Goal: Task Accomplishment & Management: Manage account settings

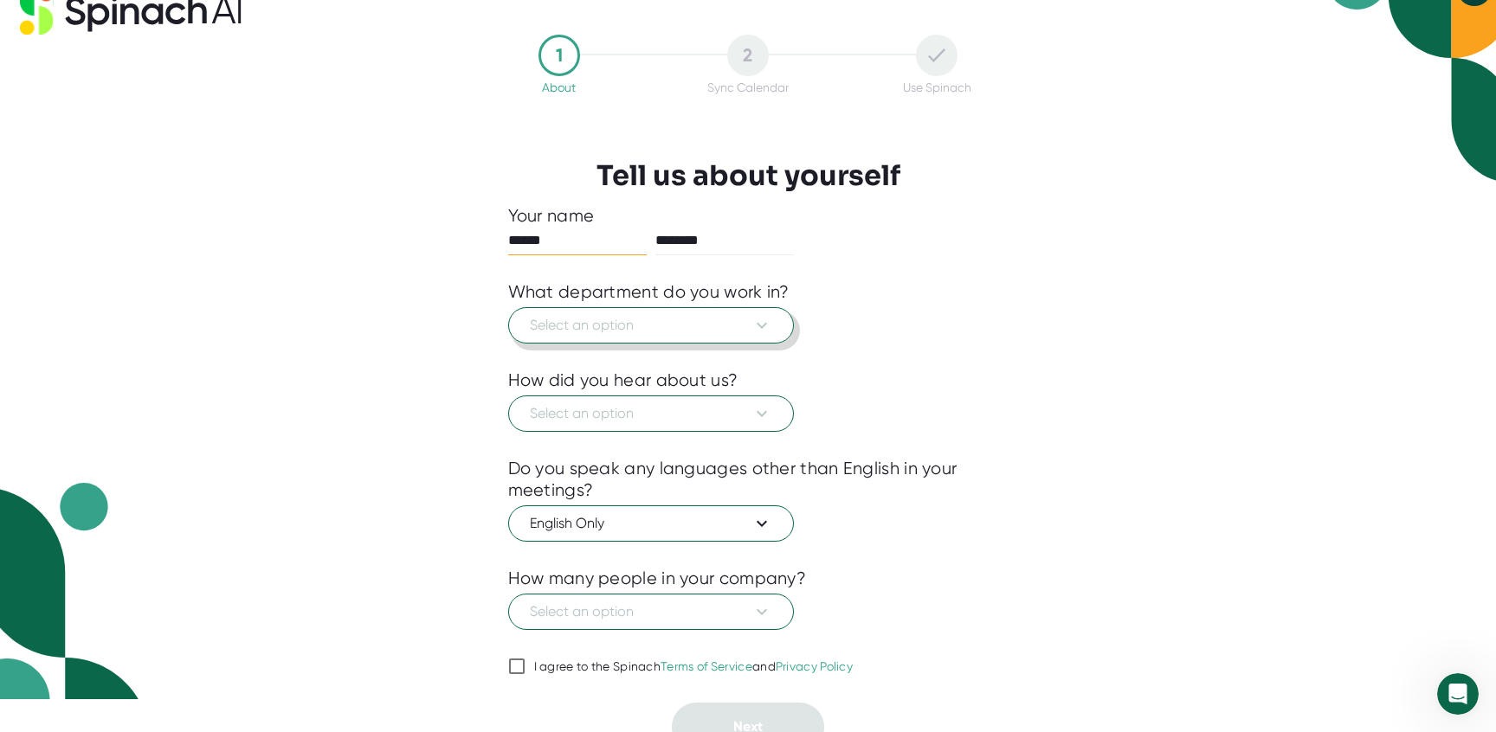
scroll to position [53, 0]
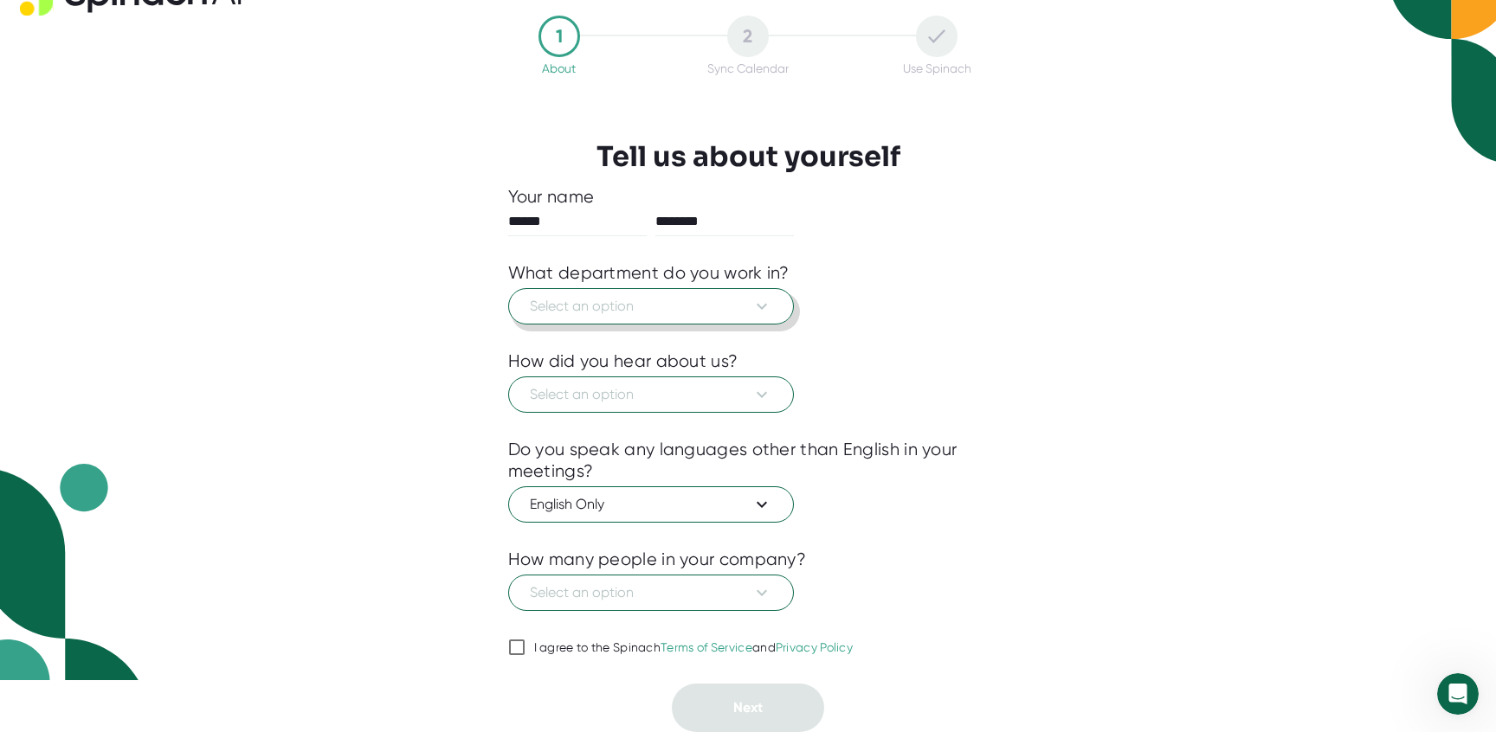
click at [586, 309] on span "Select an option" at bounding box center [651, 306] width 242 height 21
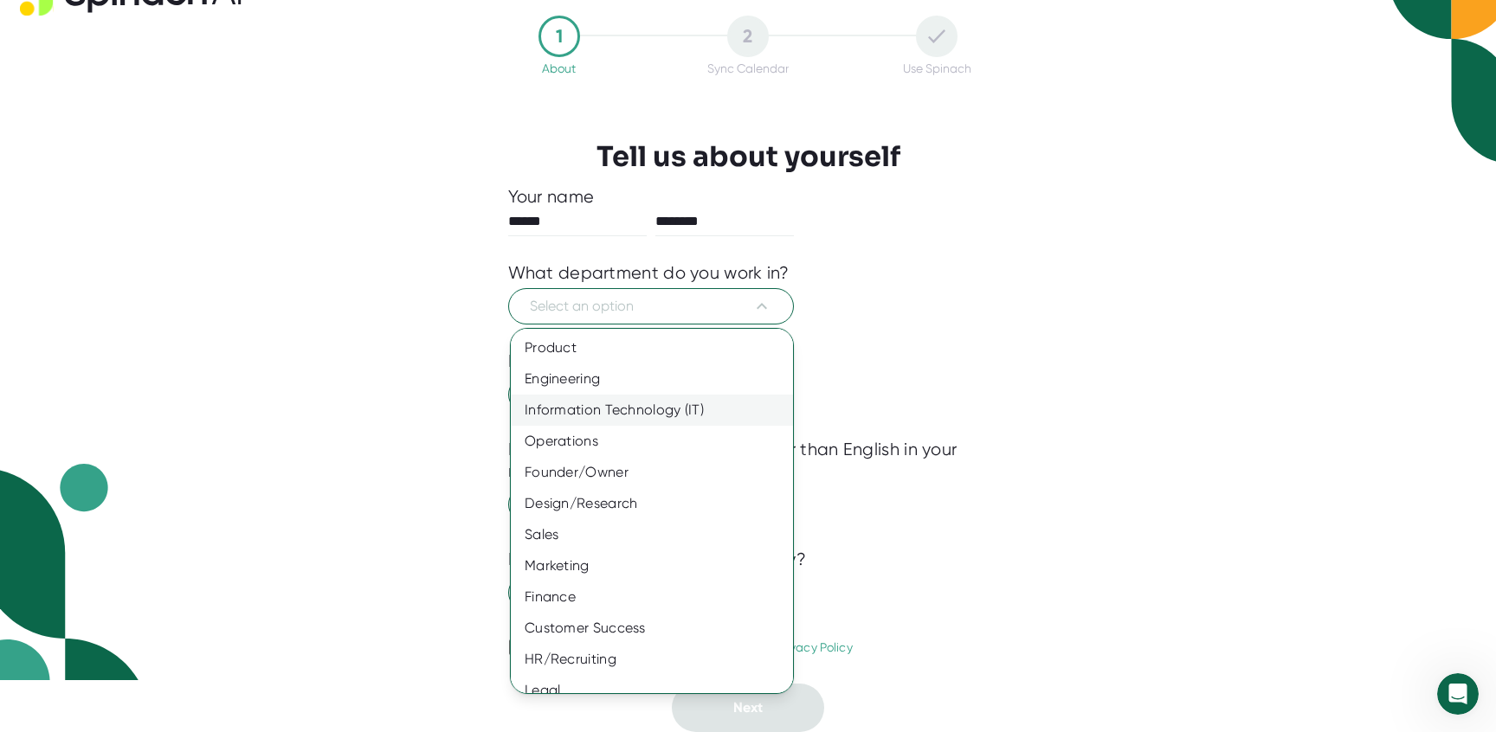
scroll to position [42, 0]
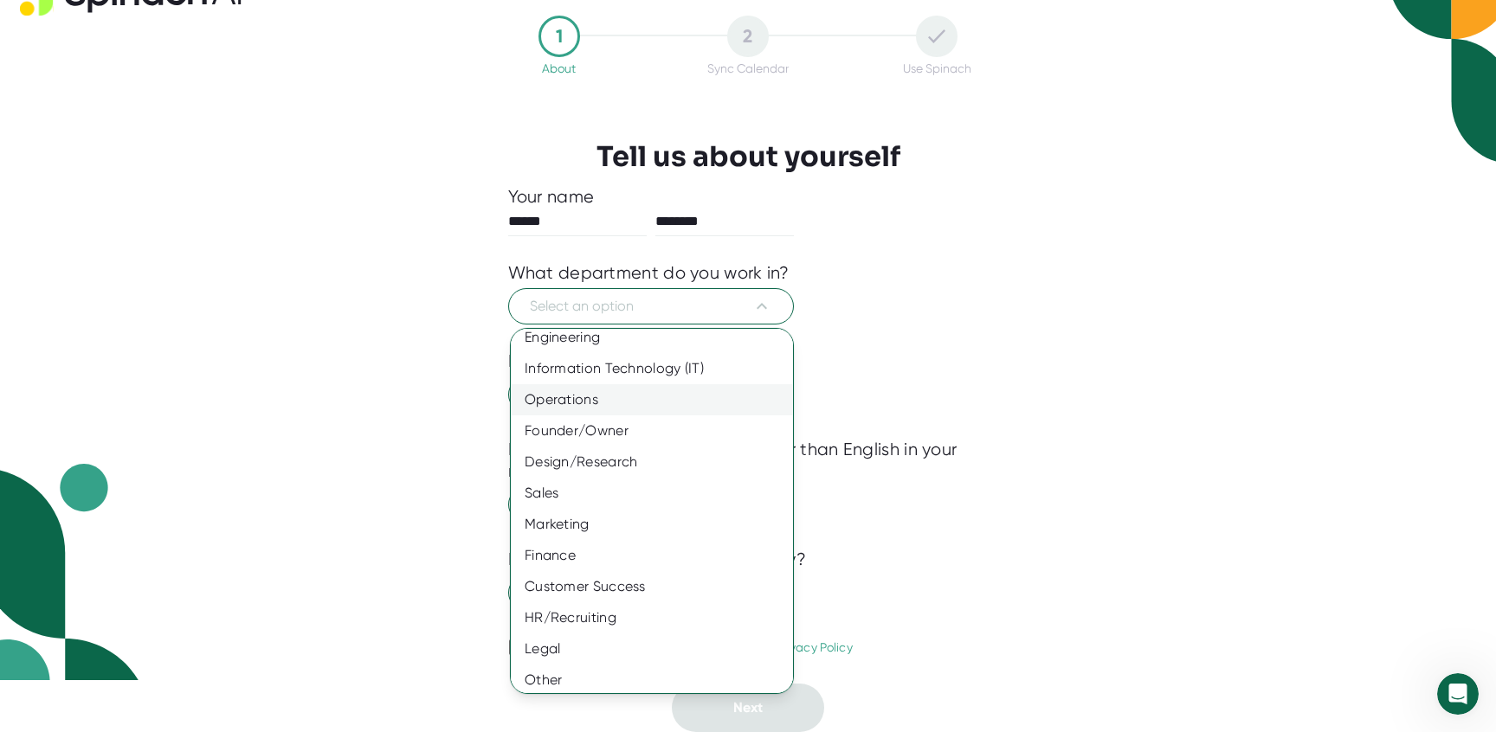
click at [595, 401] on div "Operations" at bounding box center [652, 399] width 282 height 31
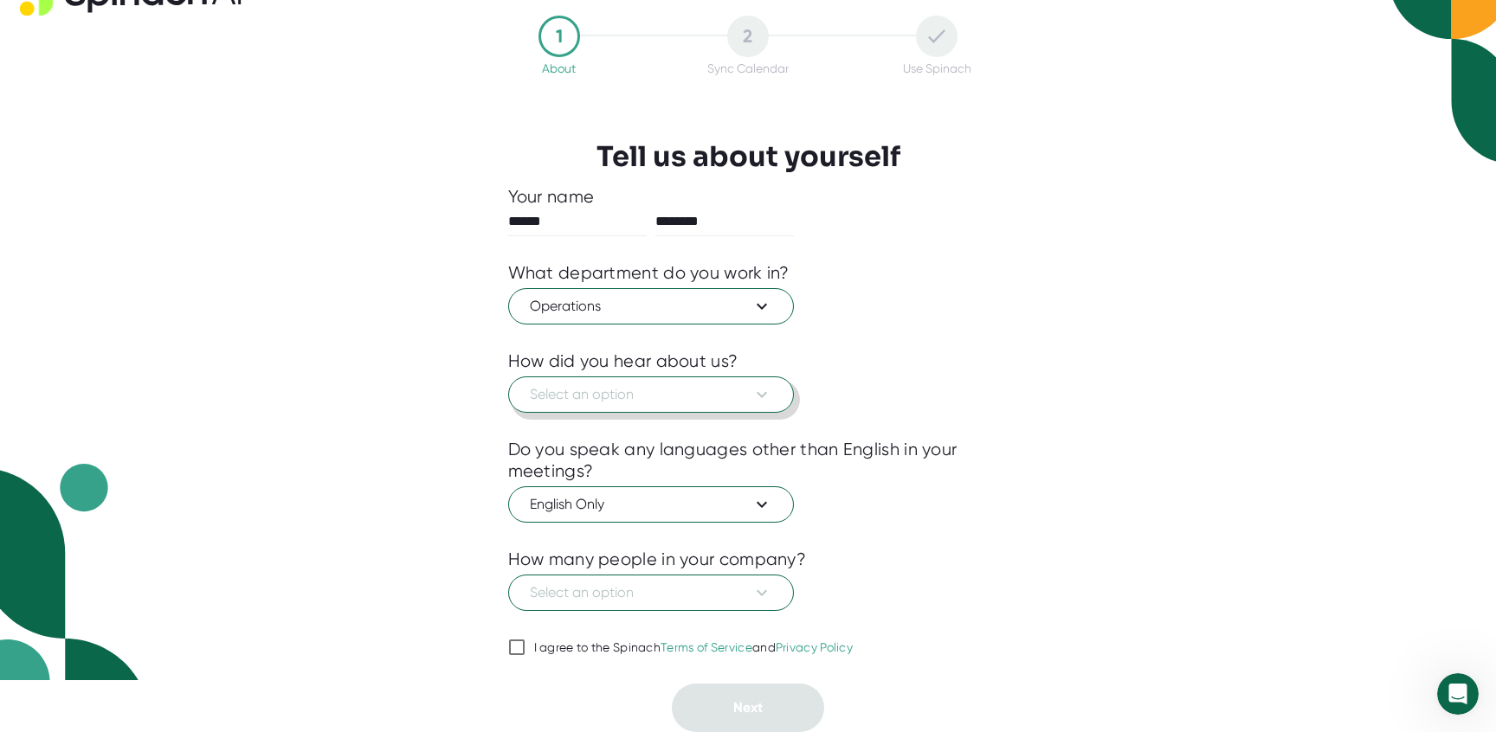
click at [589, 390] on span "Select an option" at bounding box center [651, 394] width 242 height 21
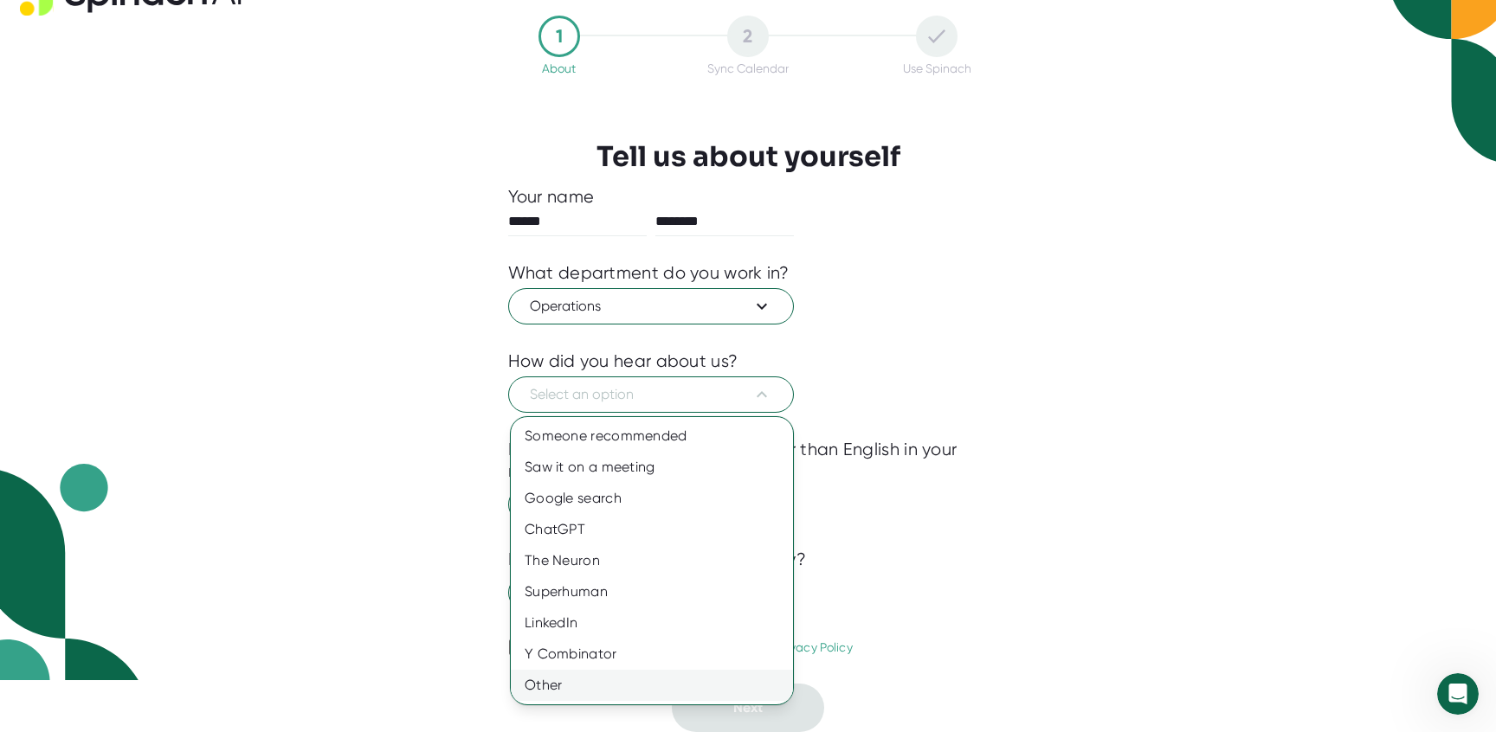
click at [584, 684] on div "Other" at bounding box center [652, 685] width 282 height 31
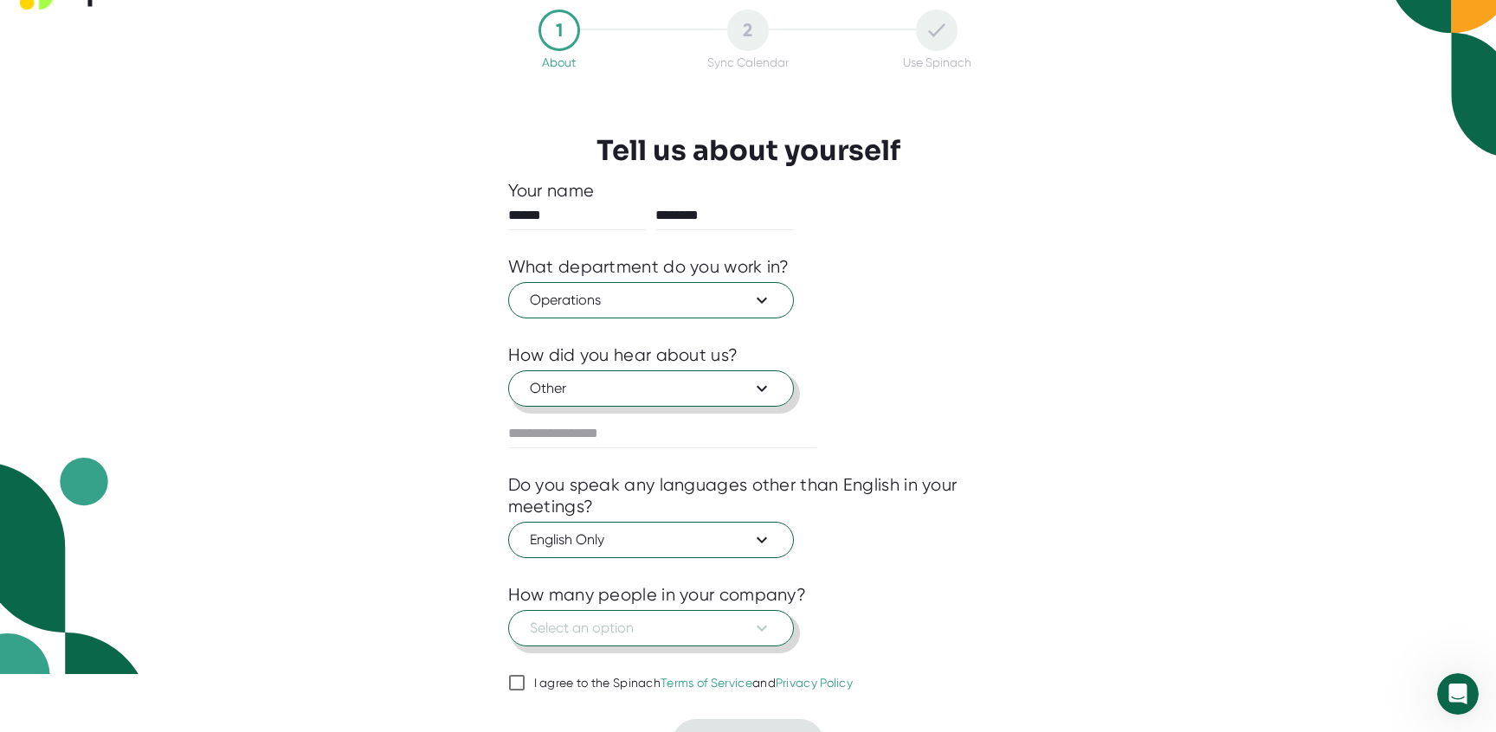
scroll to position [94, 0]
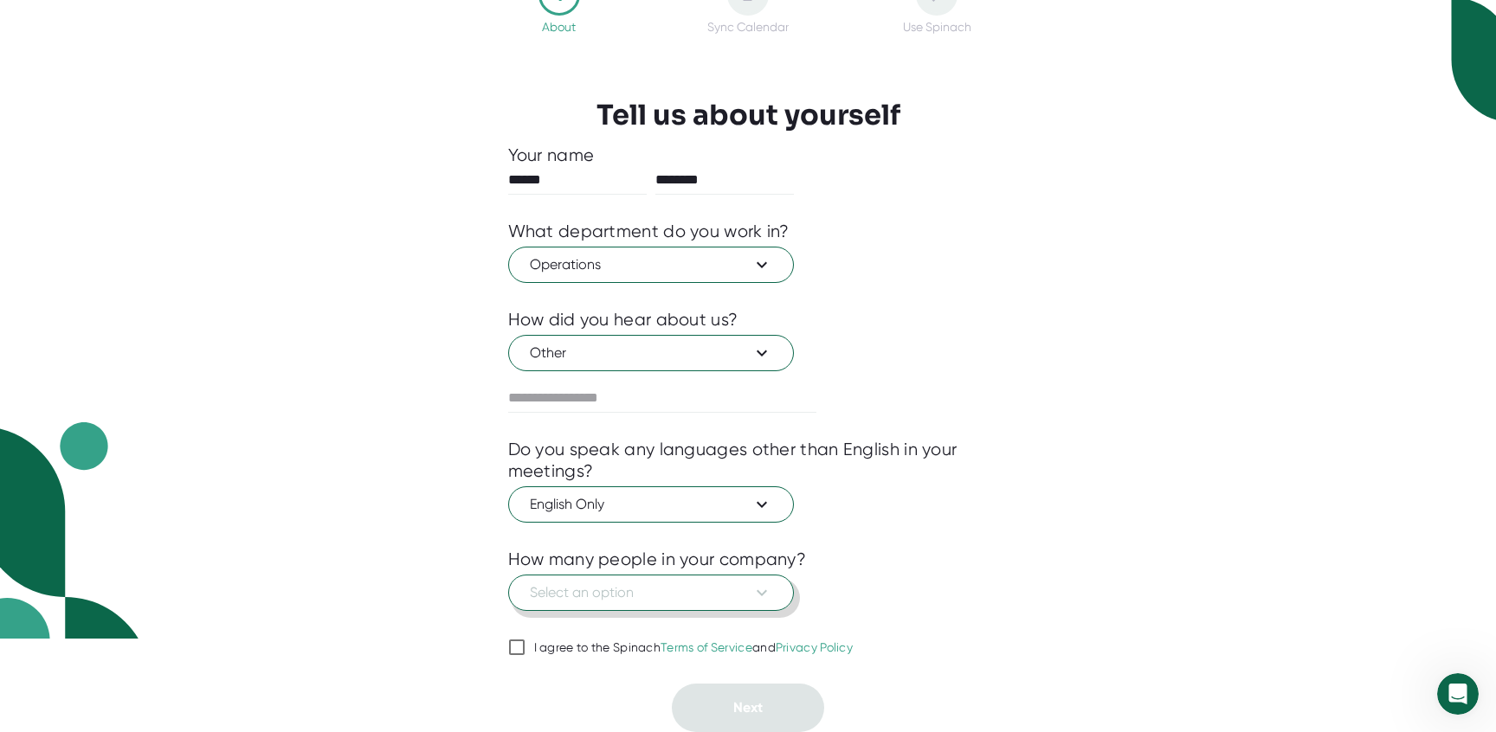
click at [576, 601] on span "Select an option" at bounding box center [651, 593] width 242 height 21
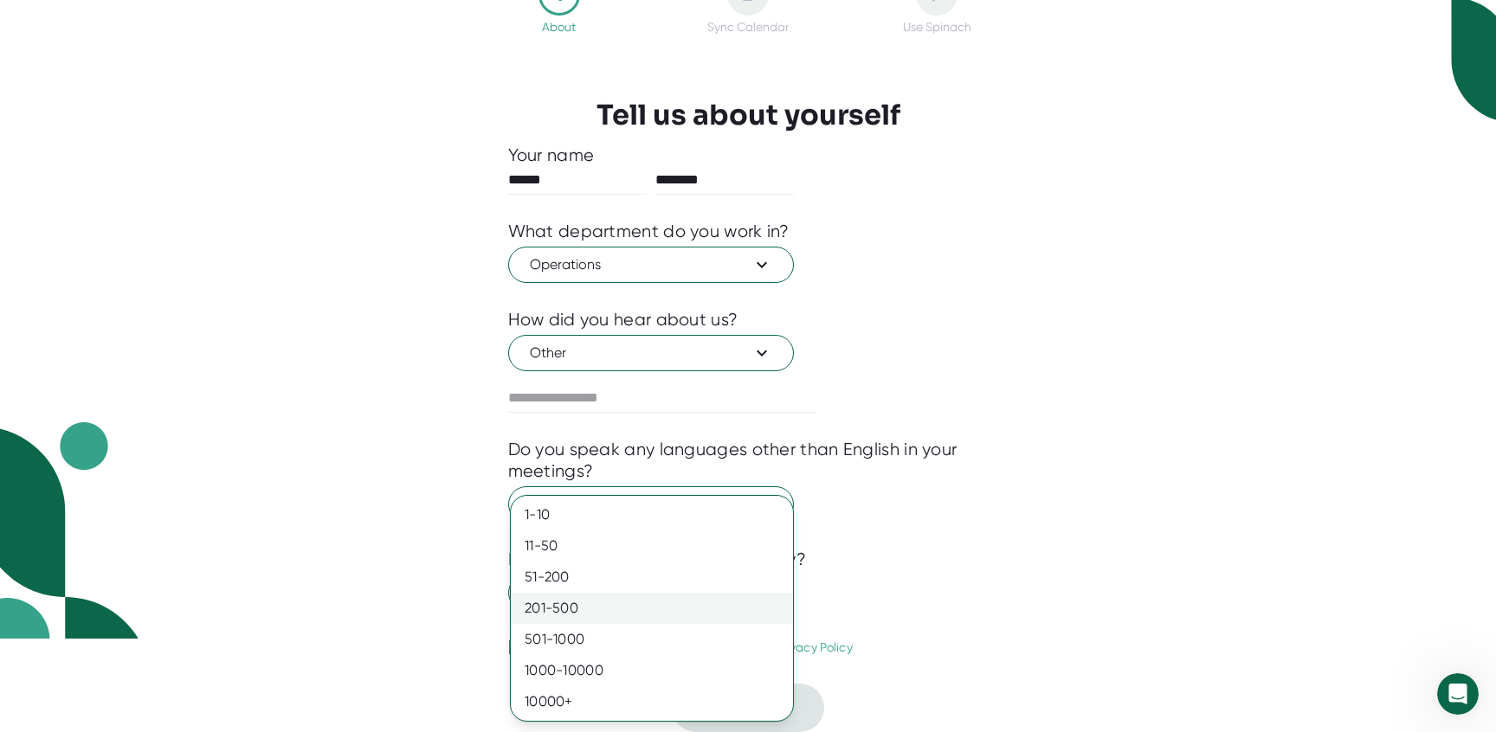
click at [558, 611] on div "201-500" at bounding box center [652, 608] width 282 height 31
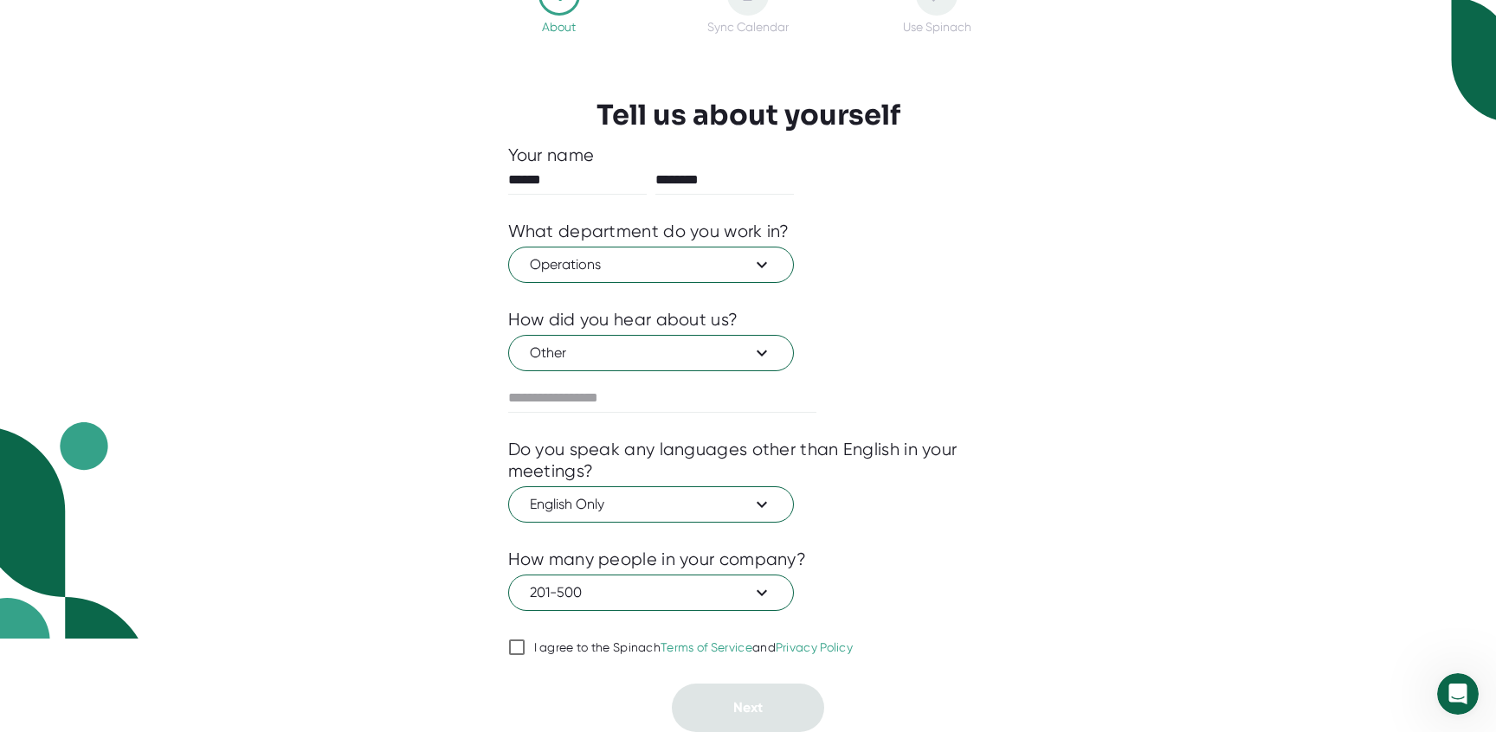
click at [544, 648] on div "I agree to the Spinach Terms of Service and Privacy Policy" at bounding box center [693, 649] width 319 height 16
click at [526, 648] on input "I agree to the Spinach Terms of Service and Privacy Policy" at bounding box center [516, 647] width 17 height 21
checkbox input "true"
click at [737, 697] on button "Next" at bounding box center [748, 708] width 152 height 48
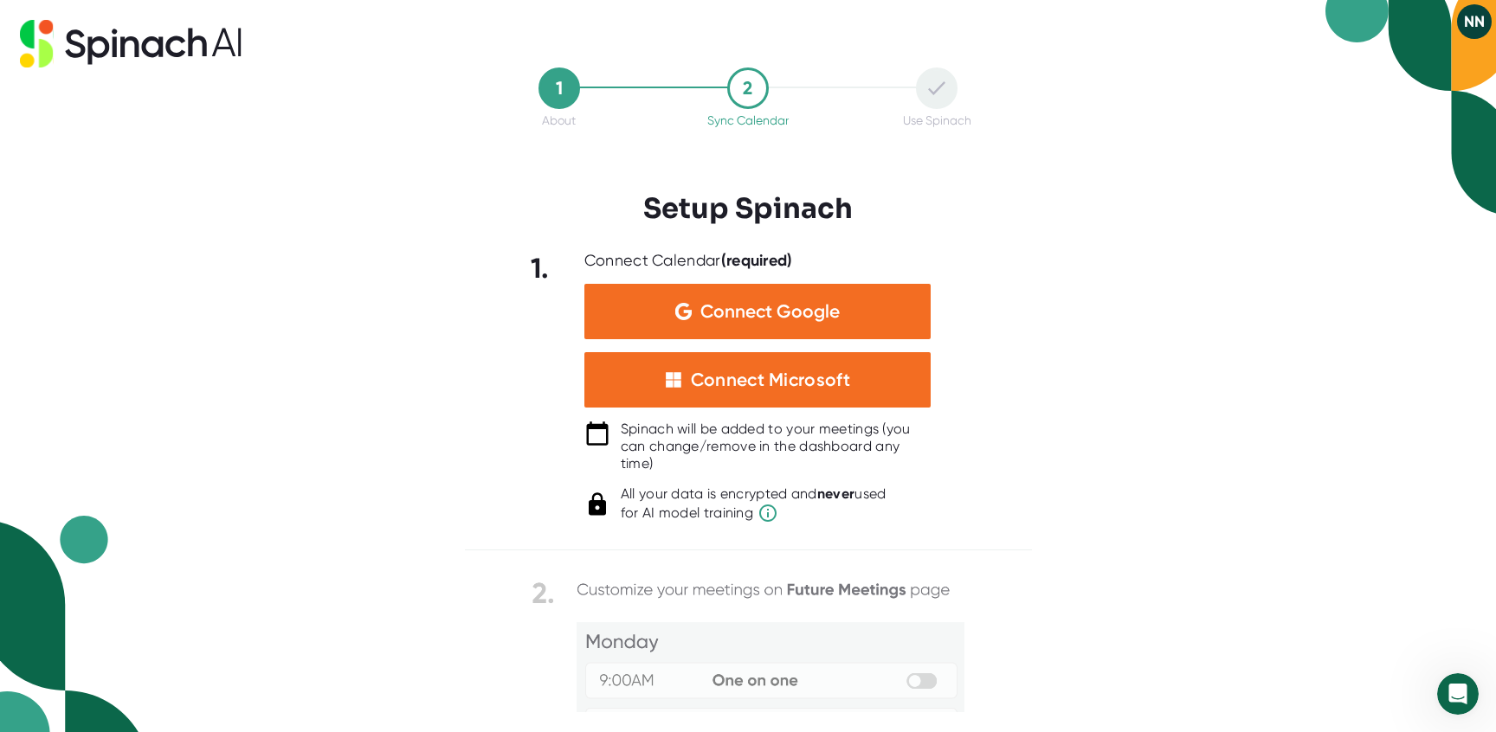
scroll to position [0, 0]
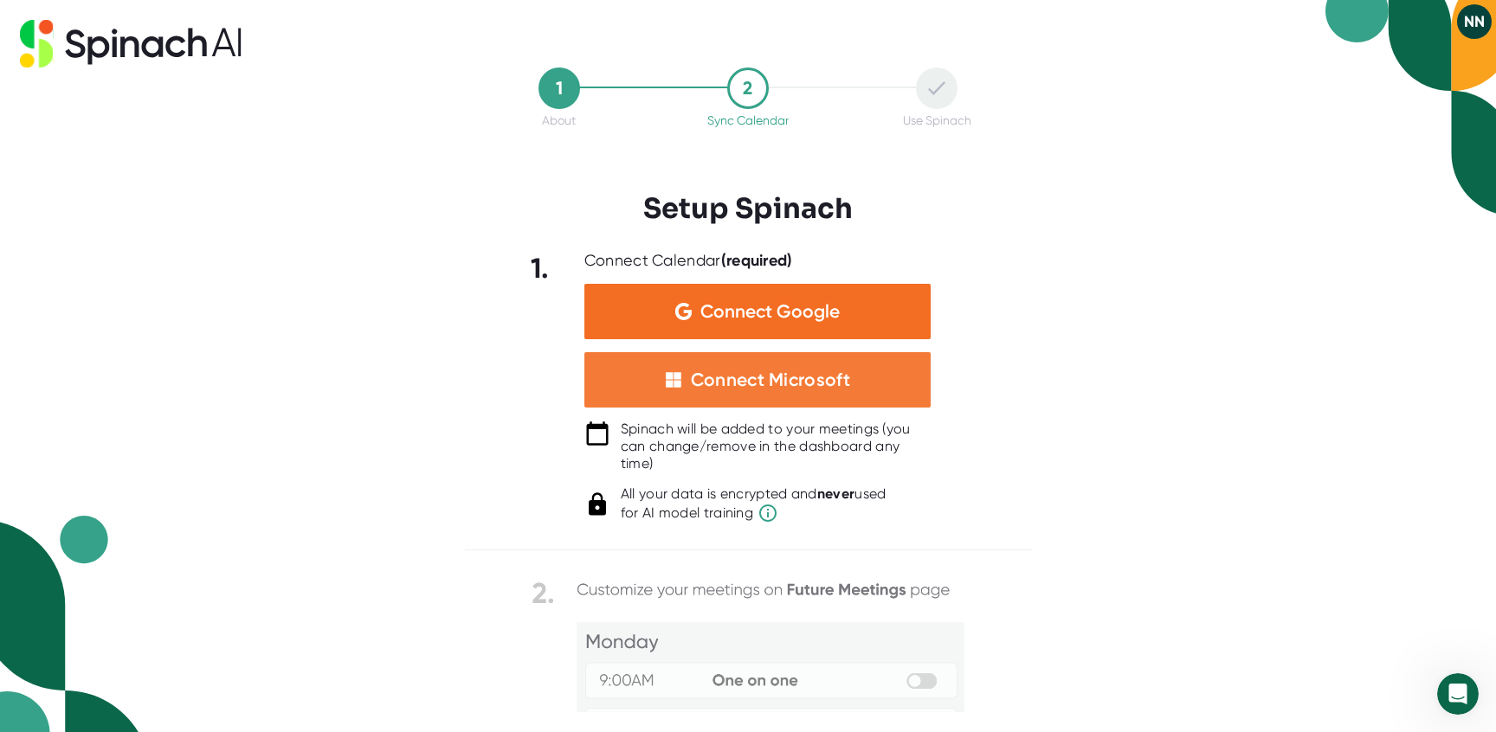
click at [730, 367] on div "Connect Microsoft" at bounding box center [757, 379] width 346 height 55
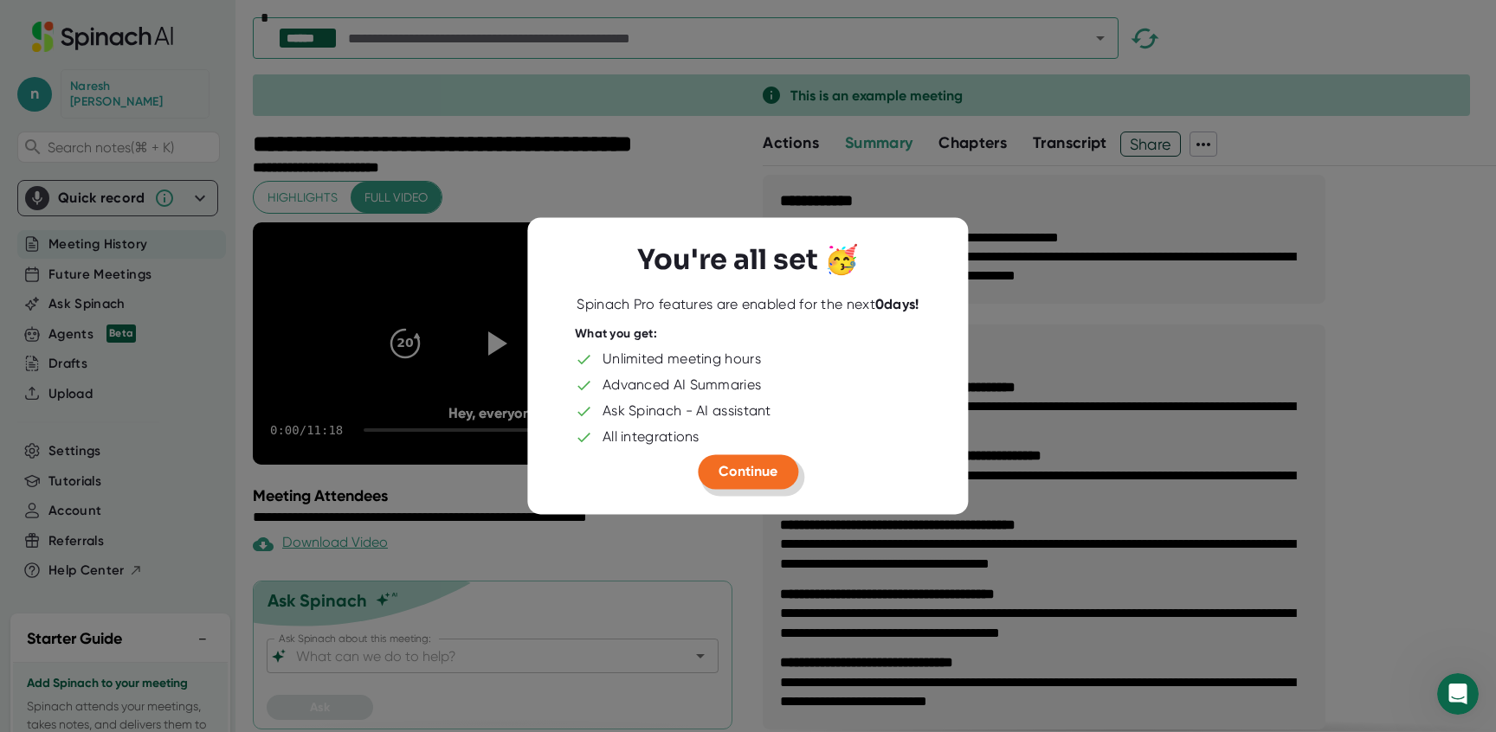
click at [750, 468] on span "Continue" at bounding box center [748, 471] width 59 height 16
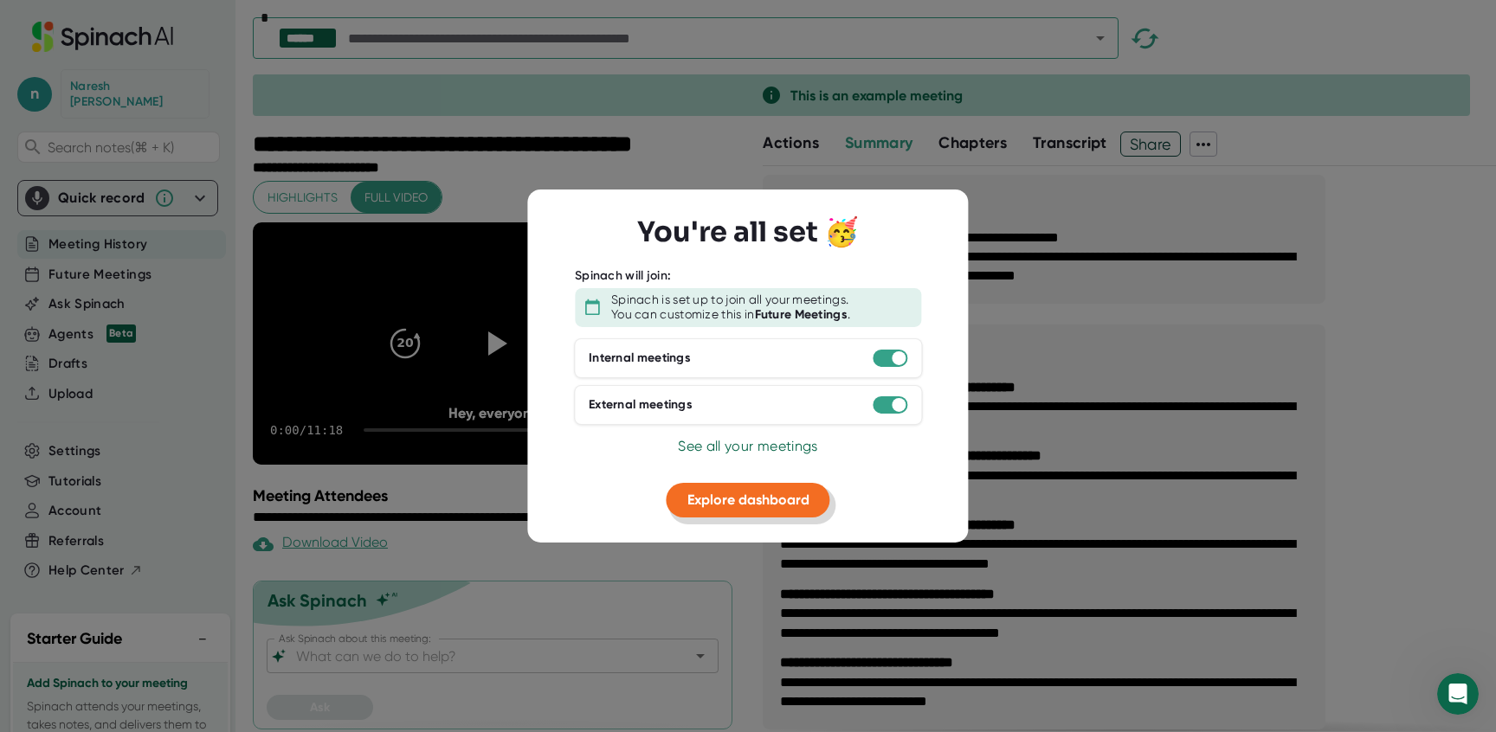
click at [743, 501] on span "Explore dashboard" at bounding box center [748, 499] width 122 height 16
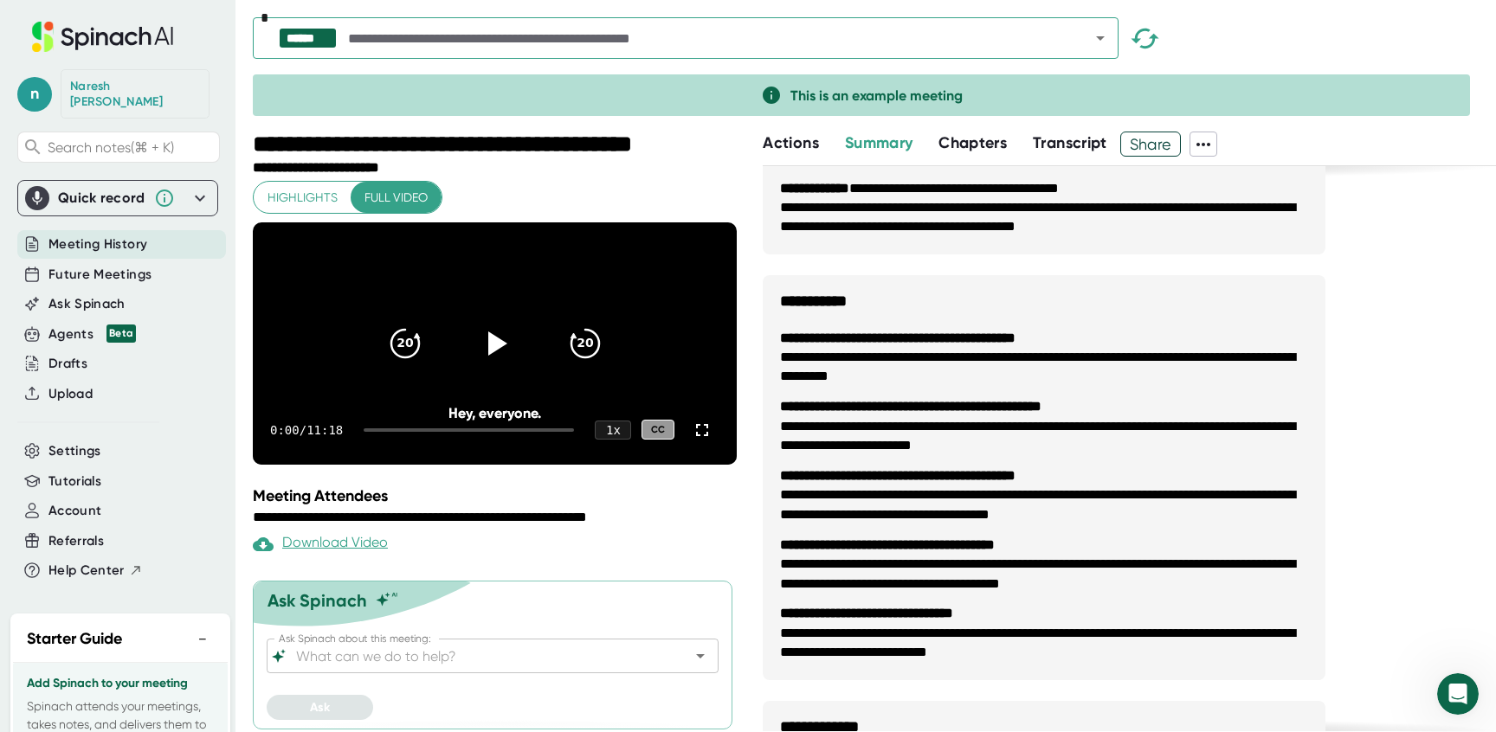
scroll to position [63, 0]
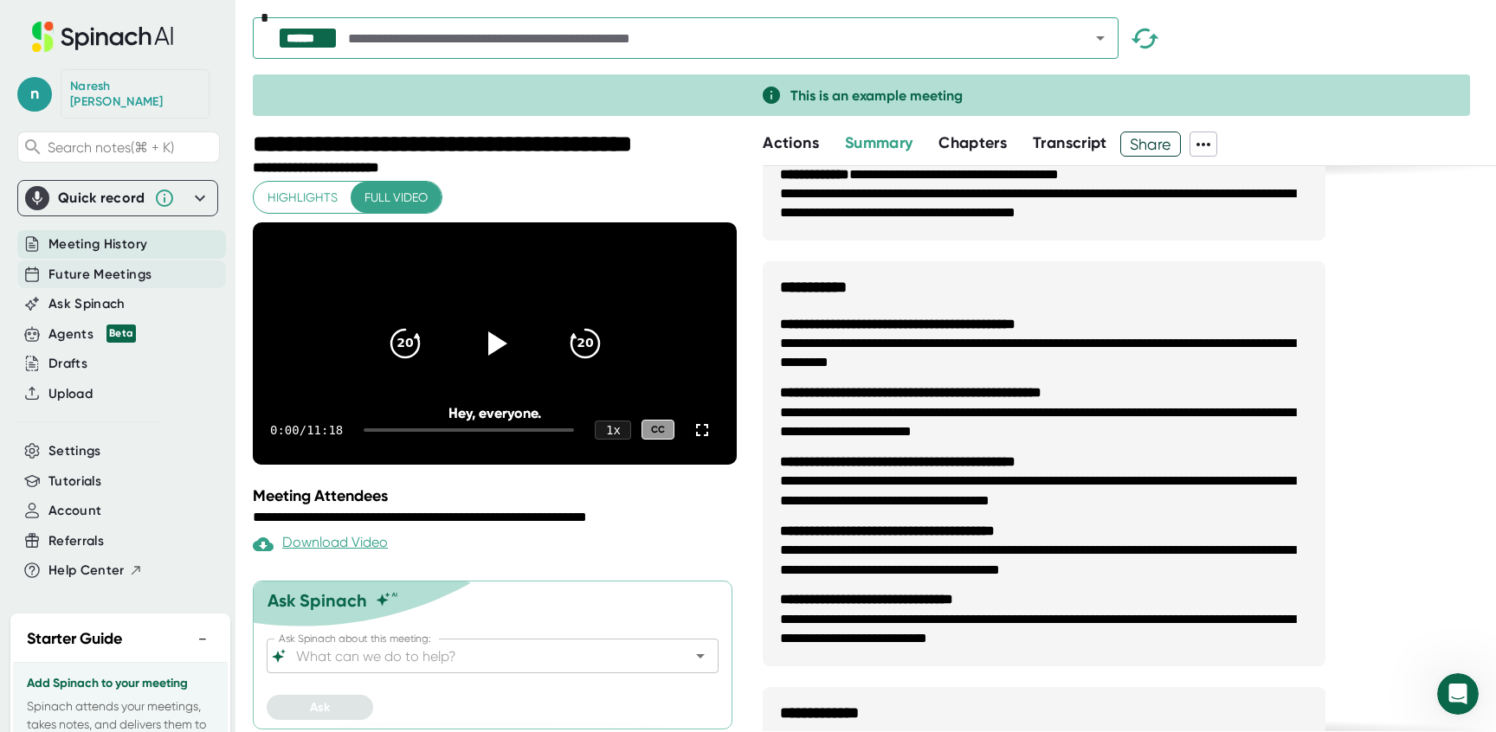
click at [95, 265] on span "Future Meetings" at bounding box center [99, 275] width 103 height 20
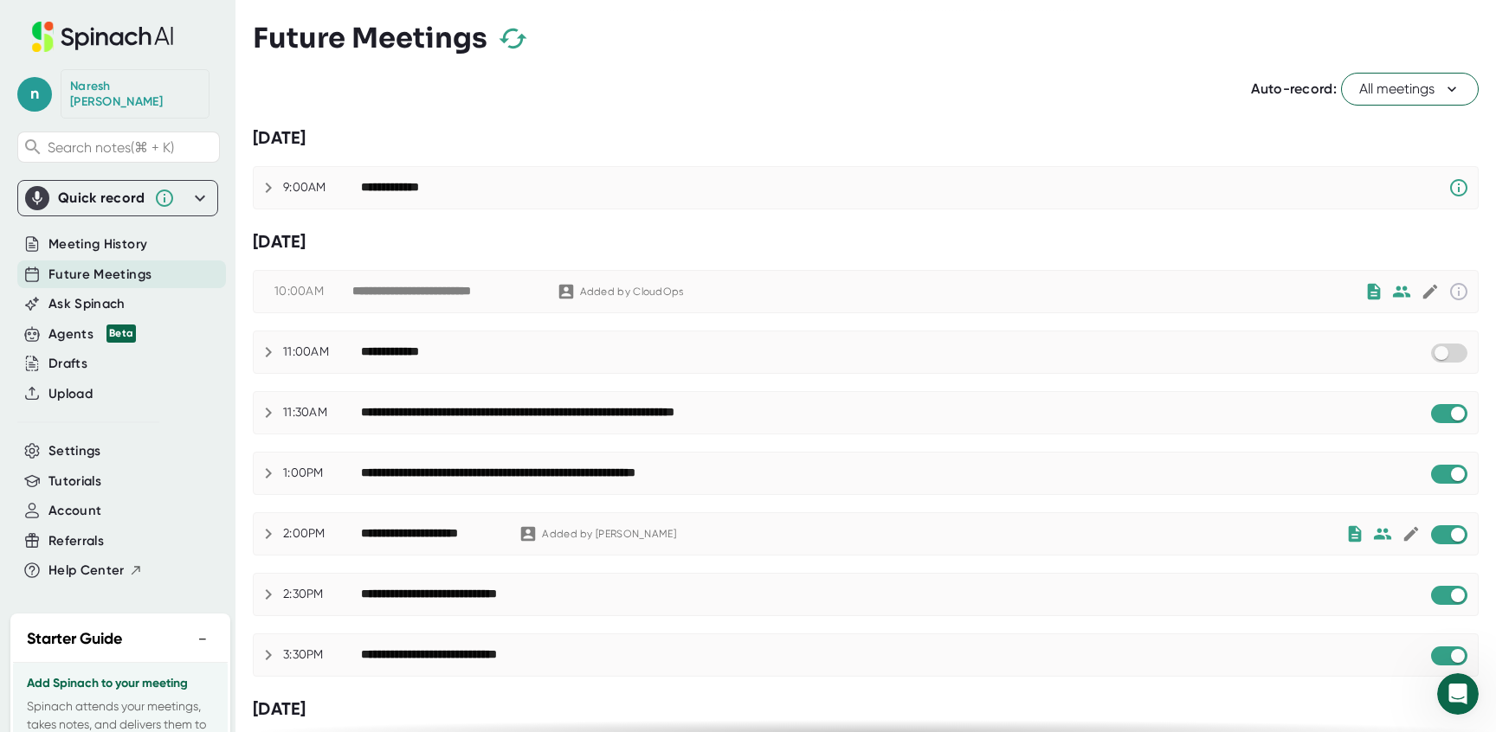
click at [272, 409] on icon at bounding box center [268, 413] width 21 height 21
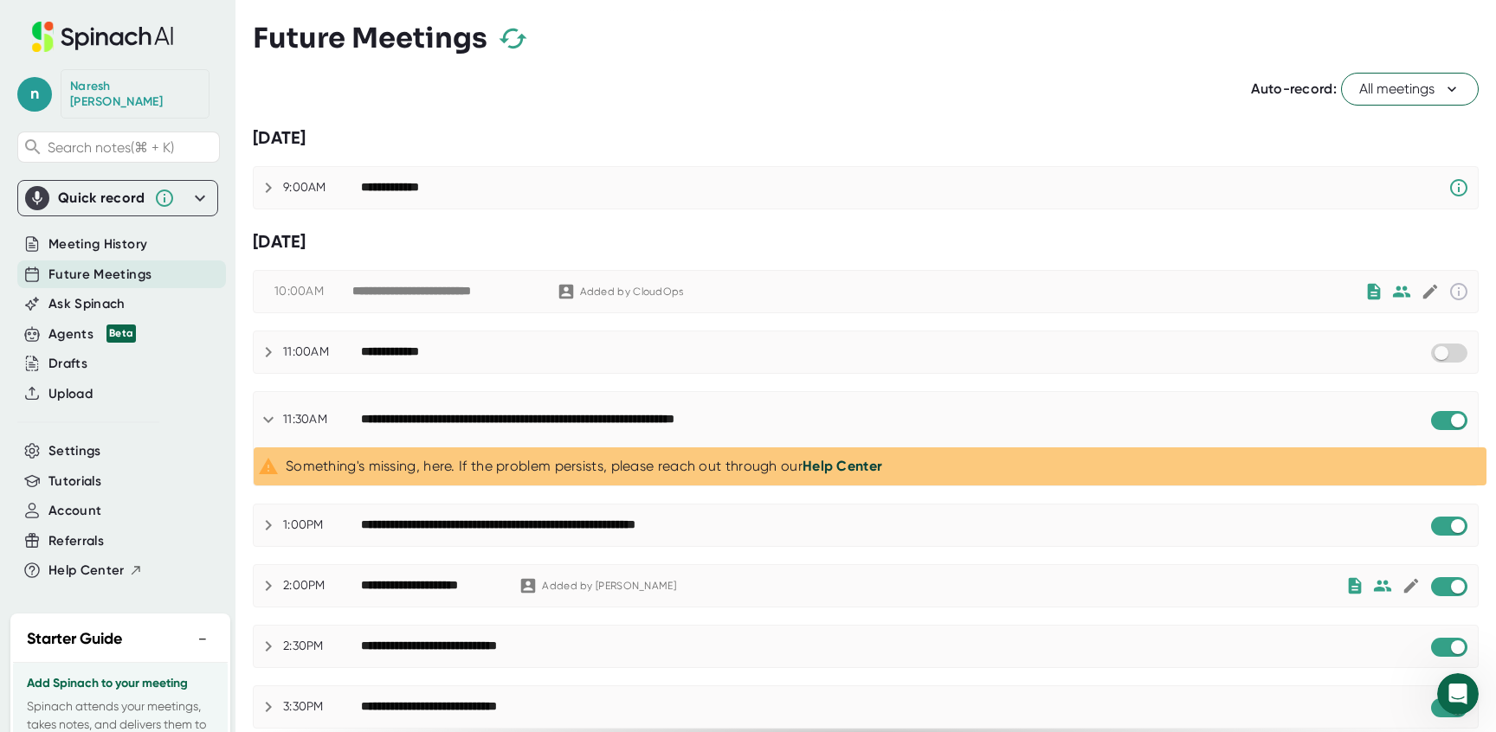
click at [842, 468] on link "Help Center" at bounding box center [843, 466] width 80 height 16
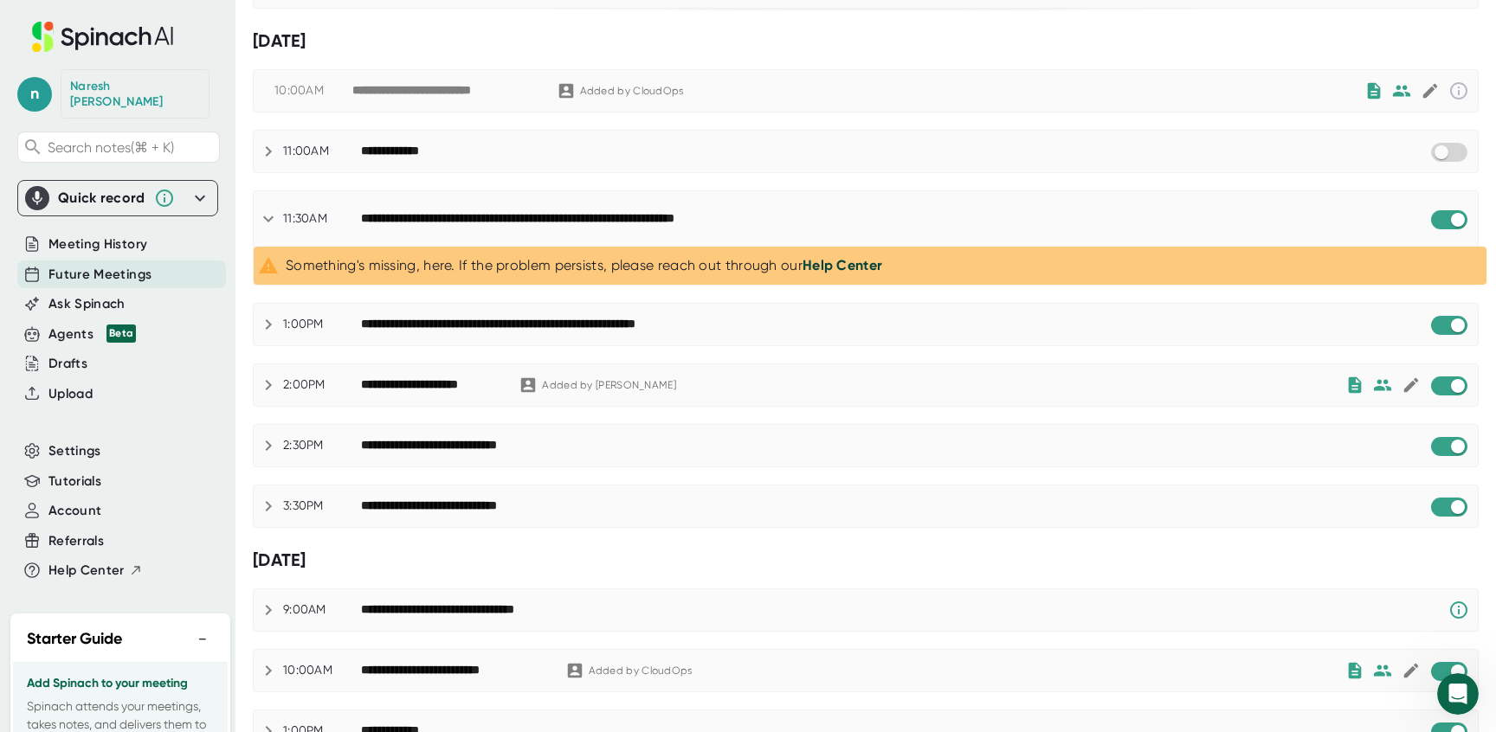
scroll to position [397, 0]
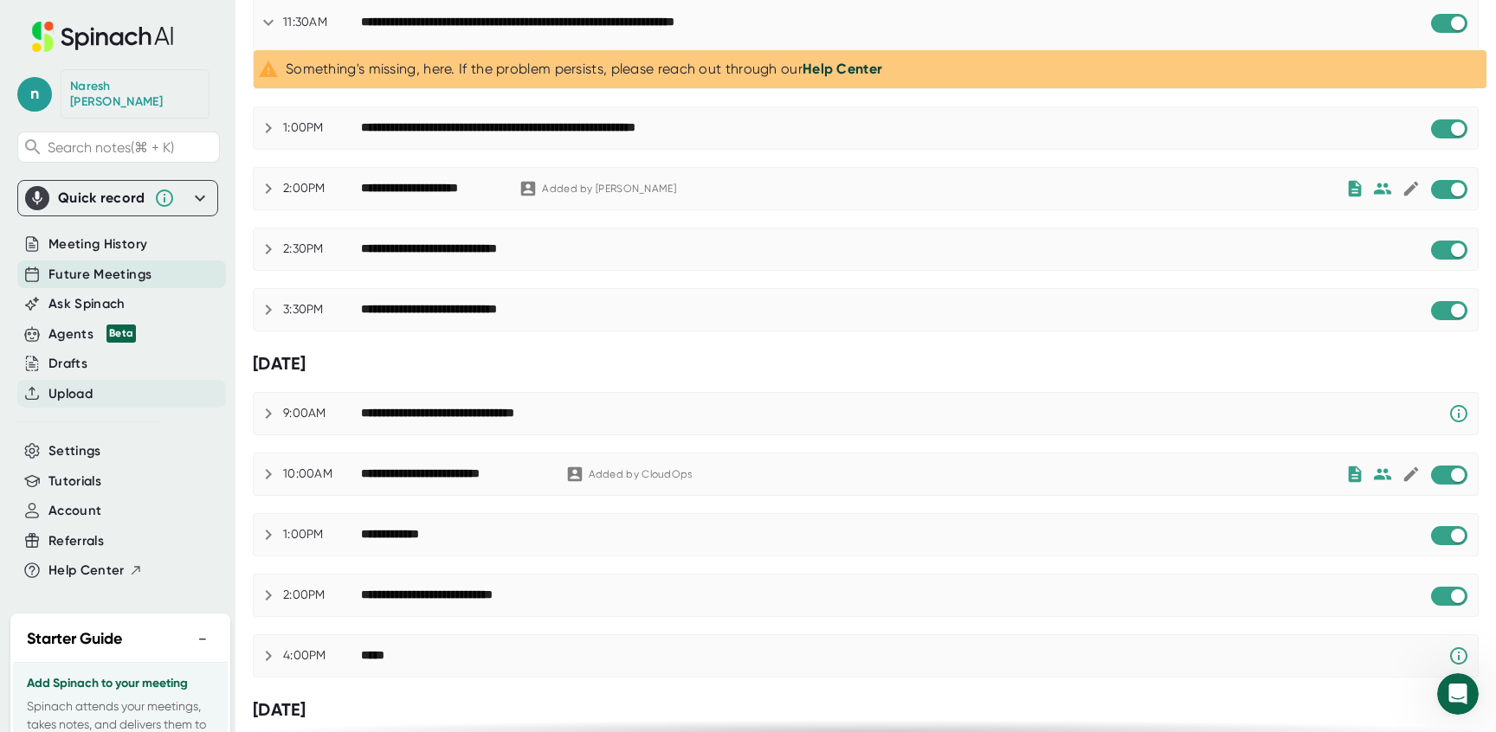
click at [74, 384] on span "Upload" at bounding box center [70, 394] width 44 height 20
